Goal: Ask a question

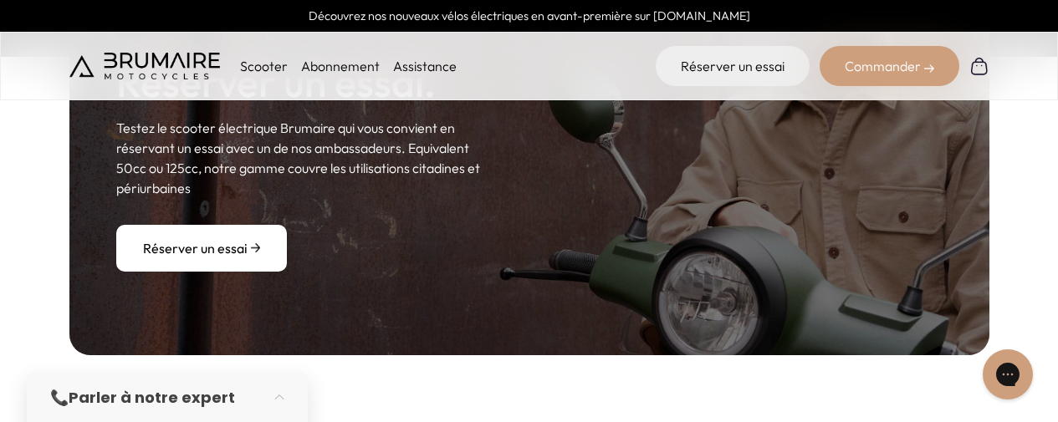
scroll to position [2257, 0]
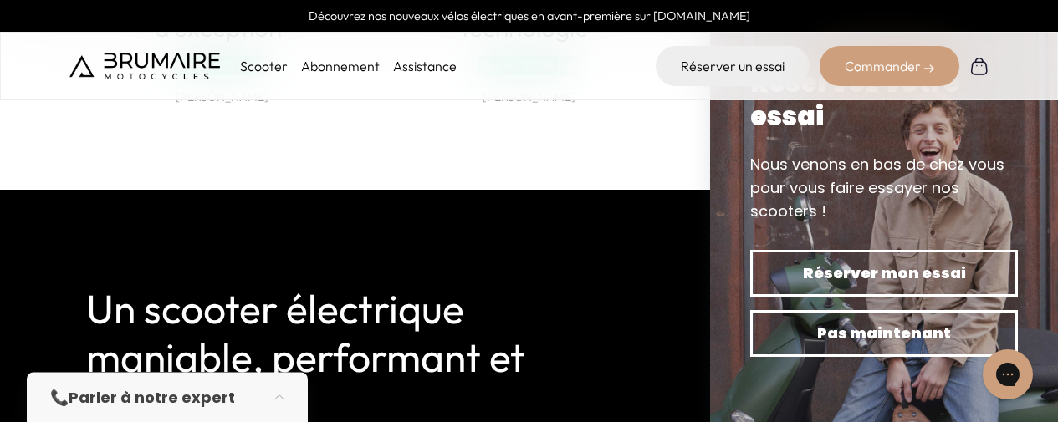
scroll to position [3846, 0]
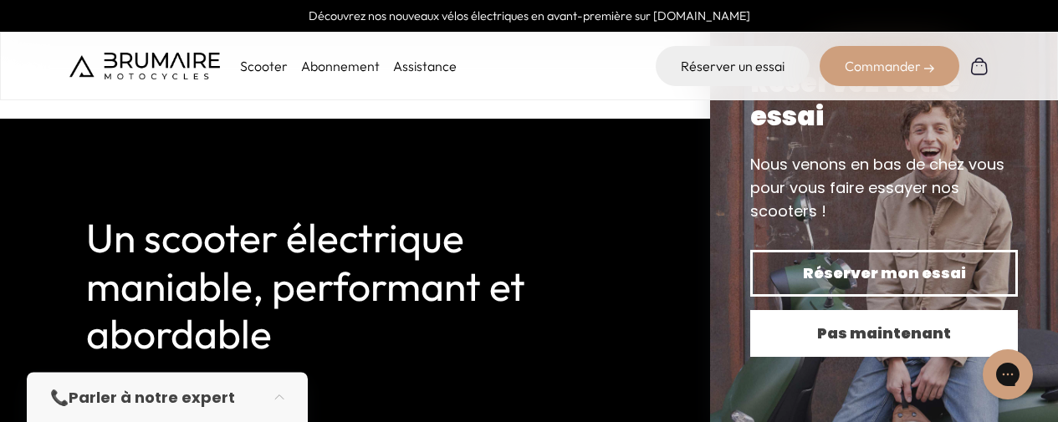
click at [833, 344] on span "Pas maintenant" at bounding box center [883, 333] width 209 height 23
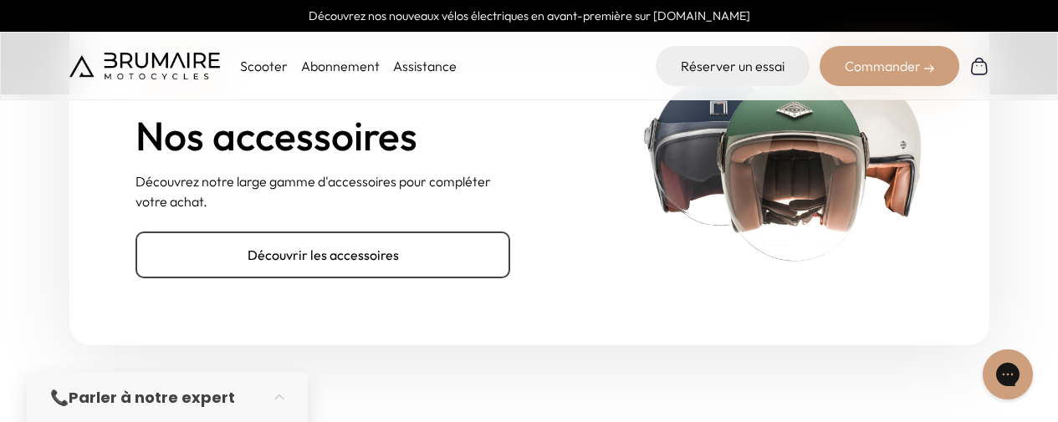
scroll to position [5434, 0]
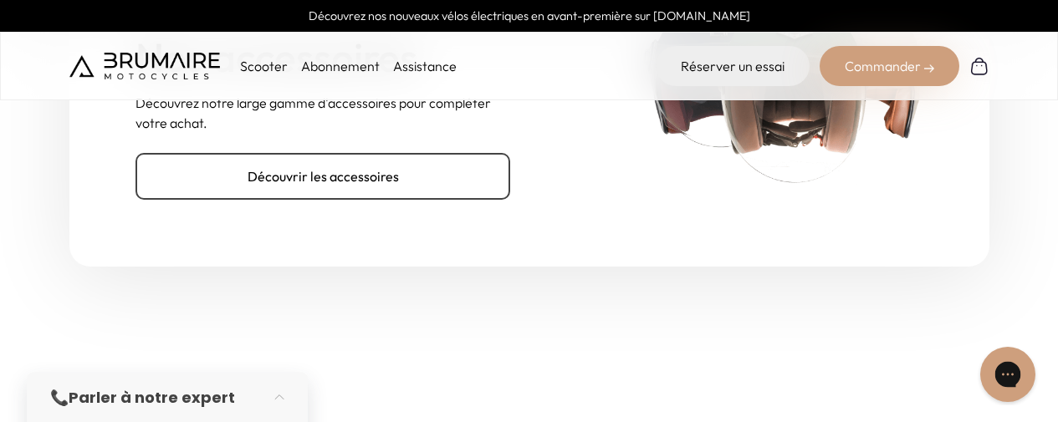
click at [1005, 369] on icon "Gorgias live chat" at bounding box center [1007, 374] width 18 height 18
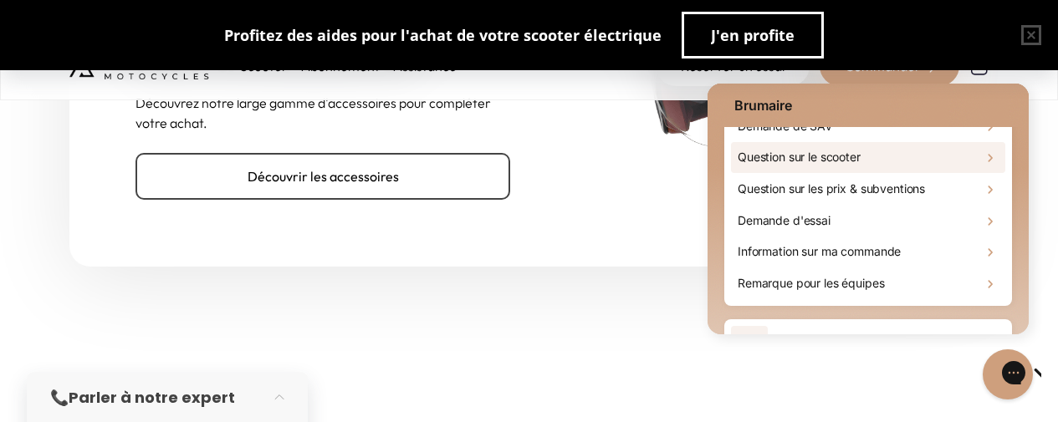
scroll to position [84, 0]
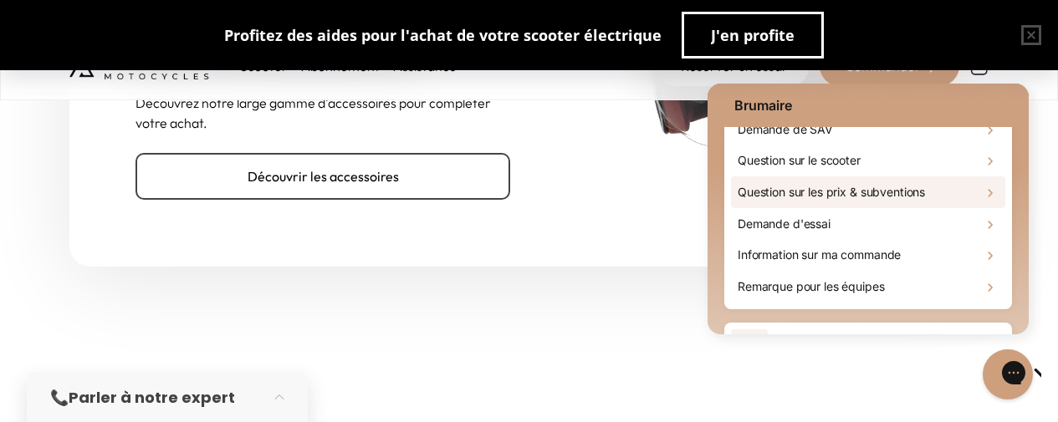
click at [877, 187] on h2 "Question sur les prix & subventions" at bounding box center [830, 192] width 187 height 17
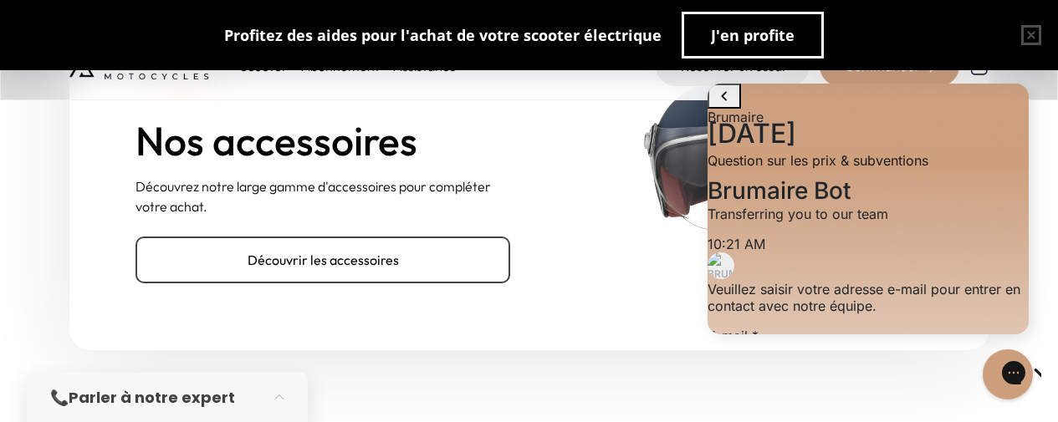
scroll to position [173, 0]
click at [813, 346] on input "E-mail" at bounding box center [777, 357] width 140 height 22
click at [800, 346] on input "E-mail" at bounding box center [777, 357] width 140 height 22
type input "**********"
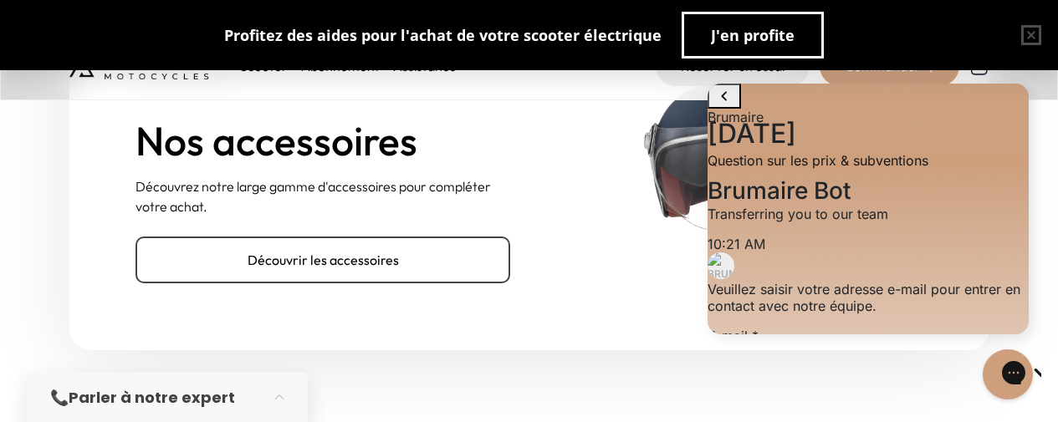
scroll to position [0, 55]
click button "Submit E-mail" at bounding box center [881, 357] width 33 height 25
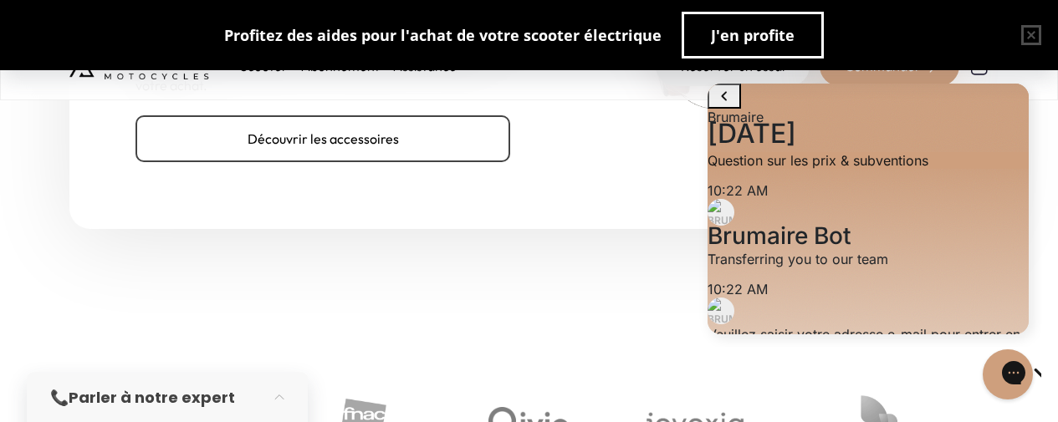
scroll to position [5518, 0]
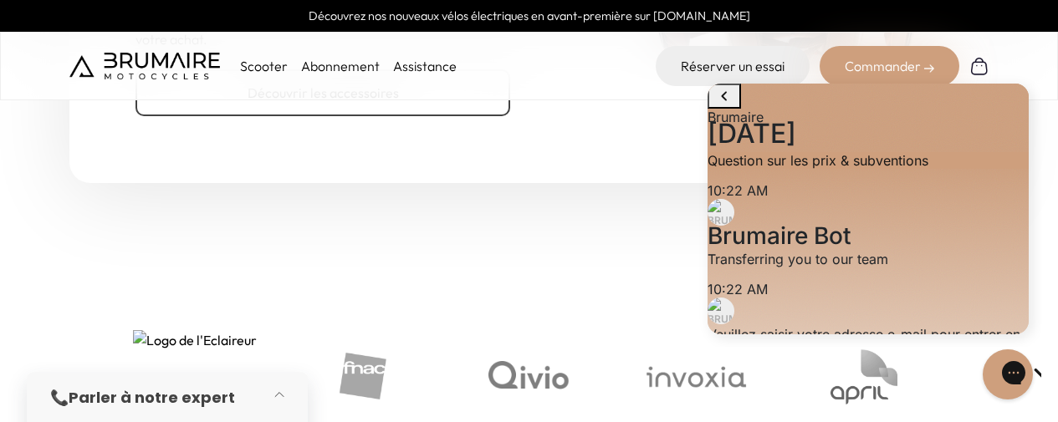
click at [278, 404] on button "button" at bounding box center [284, 397] width 47 height 37
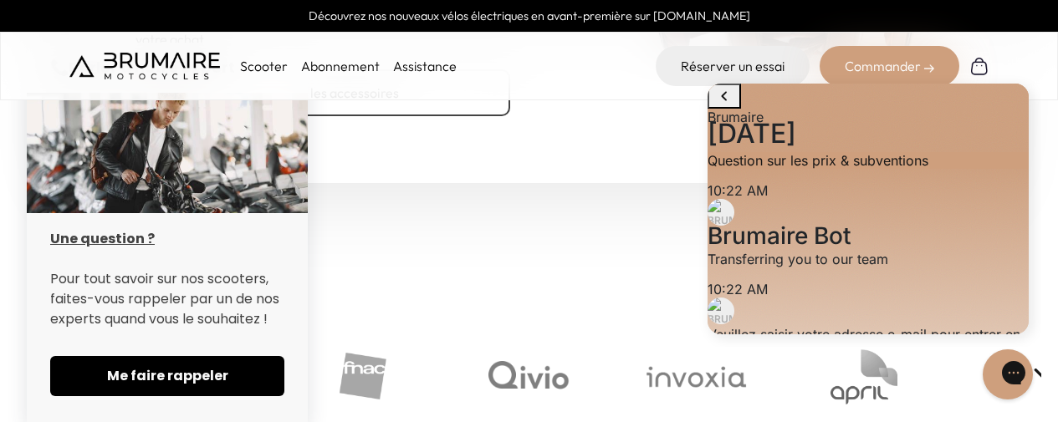
scroll to position [28, 0]
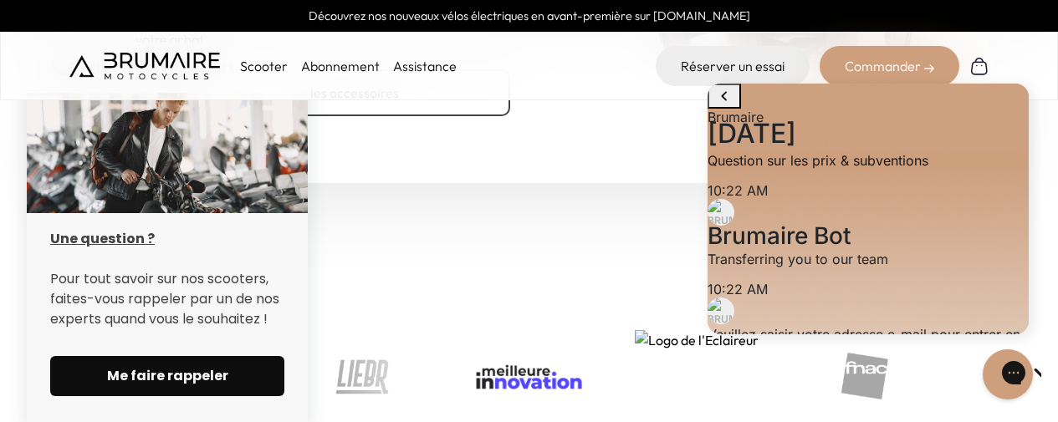
click at [207, 363] on button "Me faire rappeler" at bounding box center [167, 376] width 234 height 40
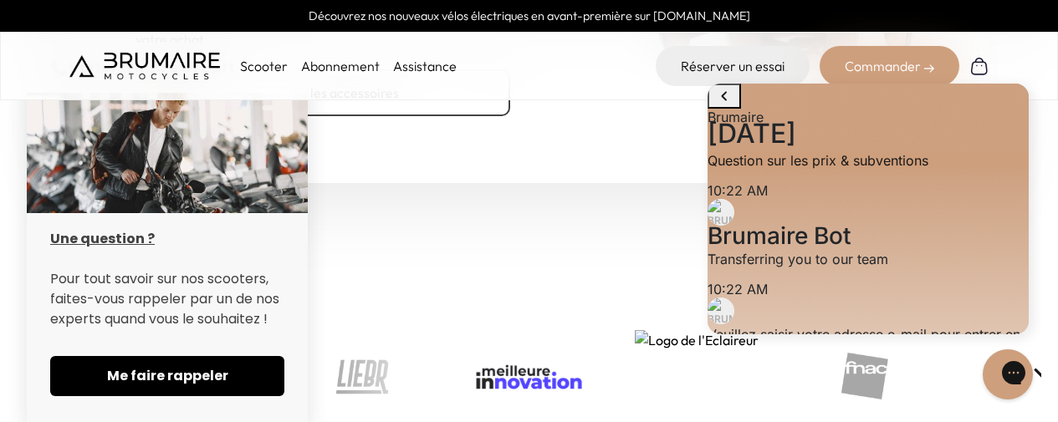
click at [1037, 127] on div "Brumaire [DATE] 10:22 AM. You said: Question sur les prix & subventions 10:22 A…" at bounding box center [868, 211] width 346 height 272
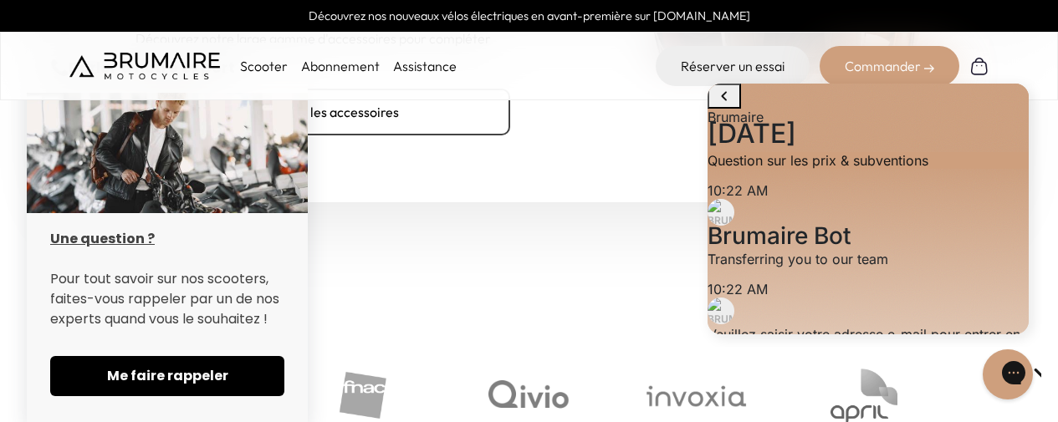
scroll to position [5518, 0]
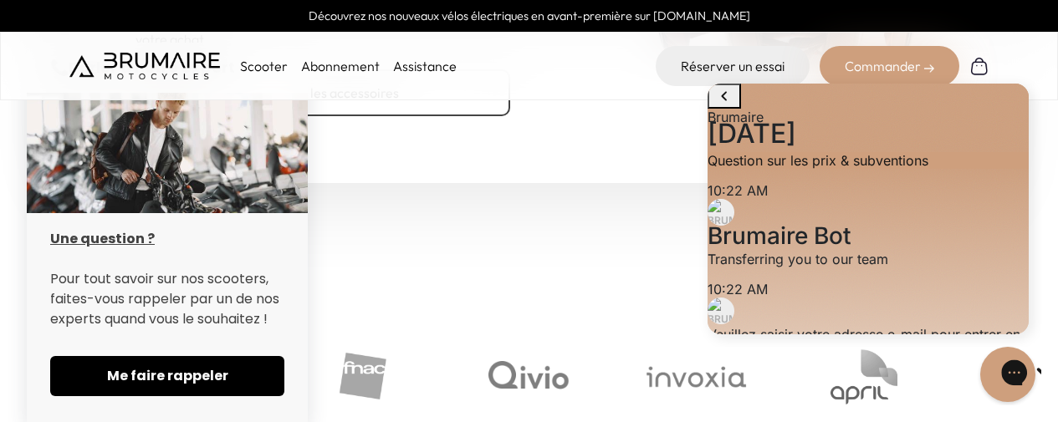
click at [1057, 386] on div "Gorgias live chat" at bounding box center [1072, 374] width 18 height 23
